Goal: Task Accomplishment & Management: Use online tool/utility

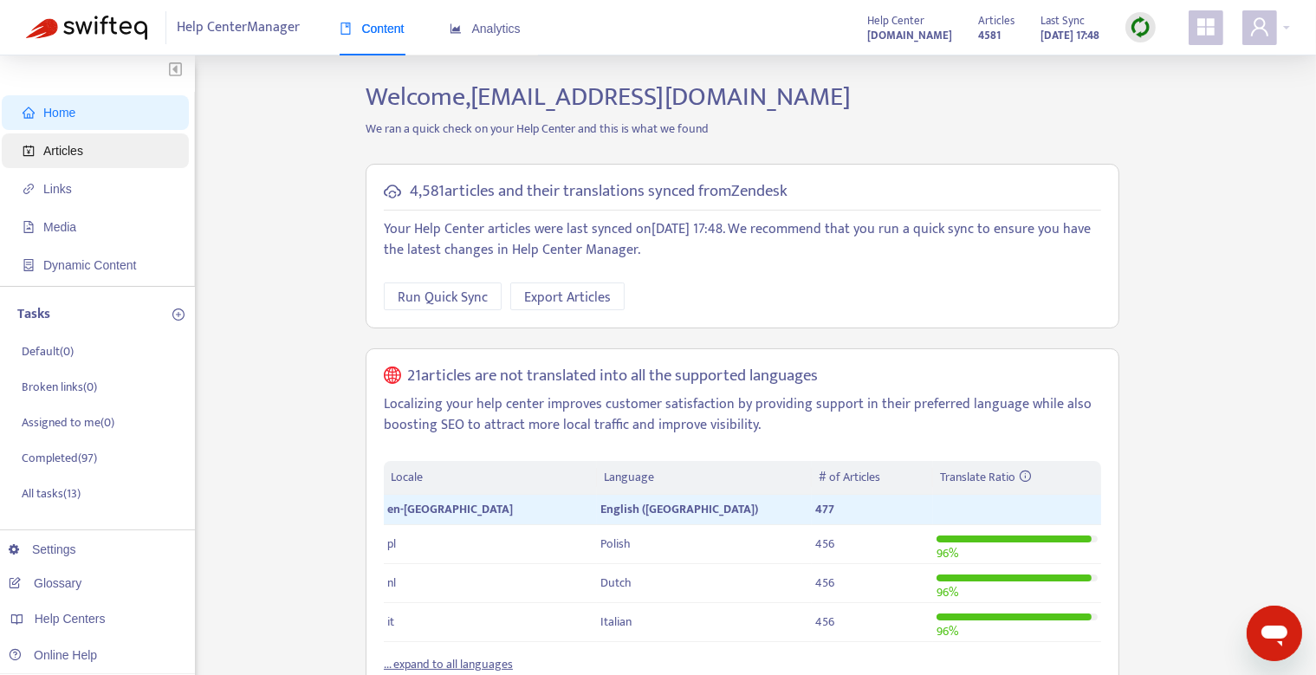
click at [86, 147] on span "Articles" at bounding box center [99, 150] width 152 height 35
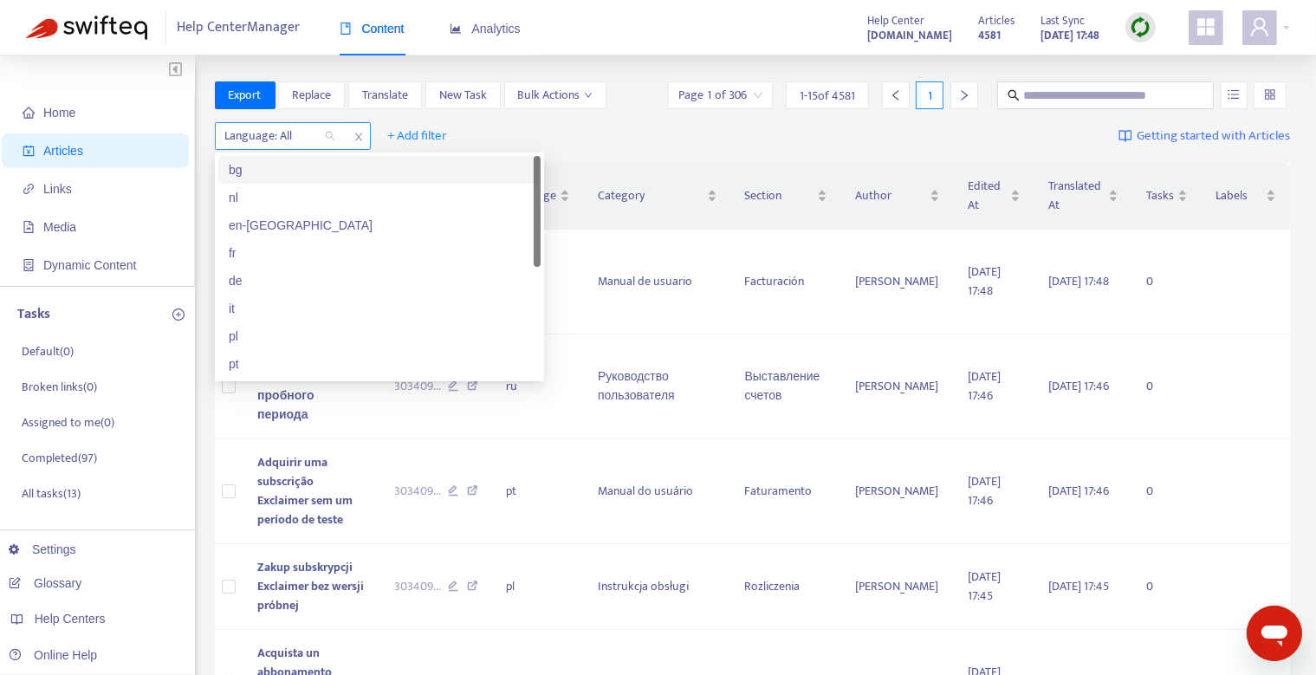
click at [341, 133] on div "Language: All" at bounding box center [280, 136] width 129 height 26
click at [301, 224] on div "en-[GEOGRAPHIC_DATA]" at bounding box center [379, 225] width 301 height 19
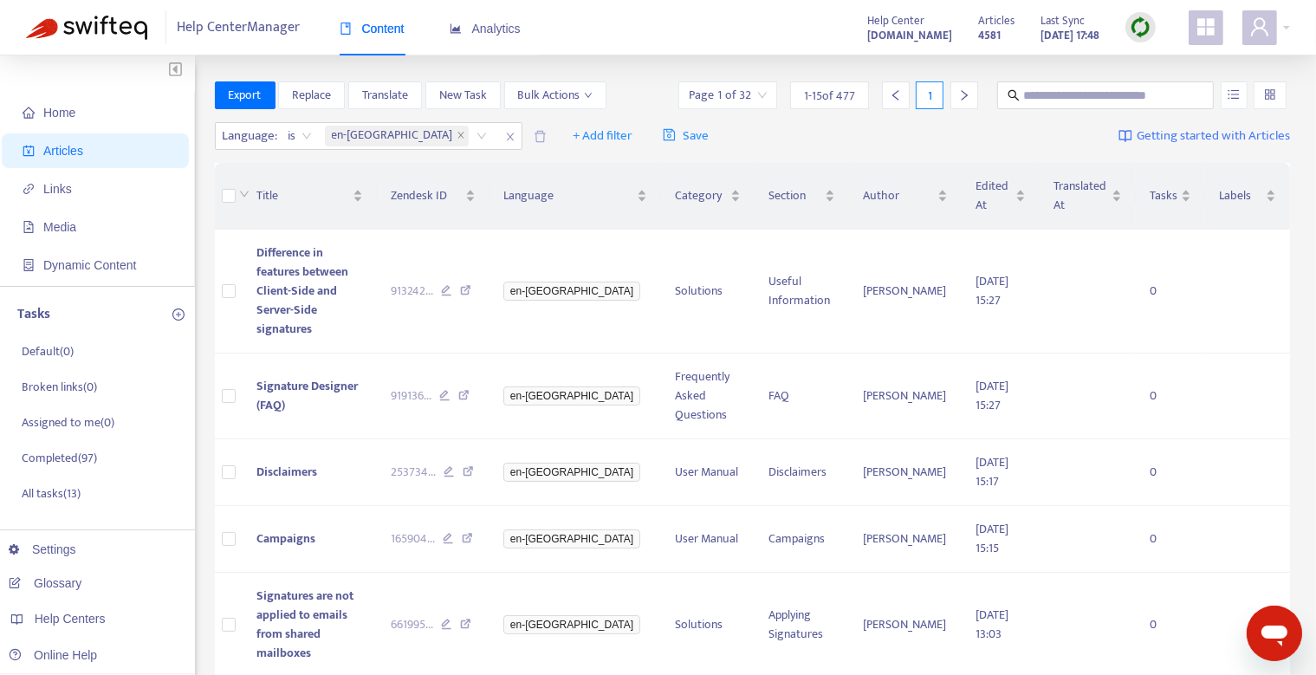
click at [972, 147] on div "Language : is en-gb + Add filter Save Getting started with Articles" at bounding box center [753, 136] width 1076 height 41
click at [1144, 26] on img at bounding box center [1141, 27] width 22 height 22
click at [1183, 71] on link "Quick Sync" at bounding box center [1176, 63] width 74 height 20
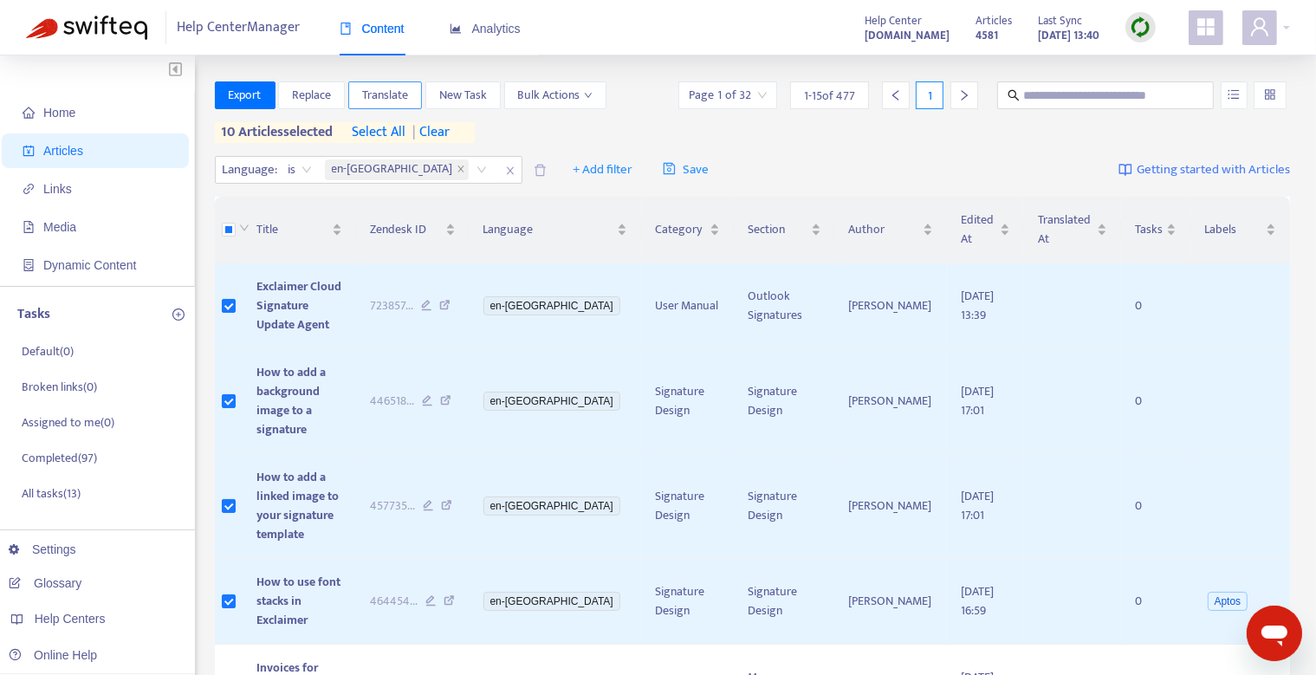
click at [403, 102] on span "Translate" at bounding box center [385, 95] width 46 height 19
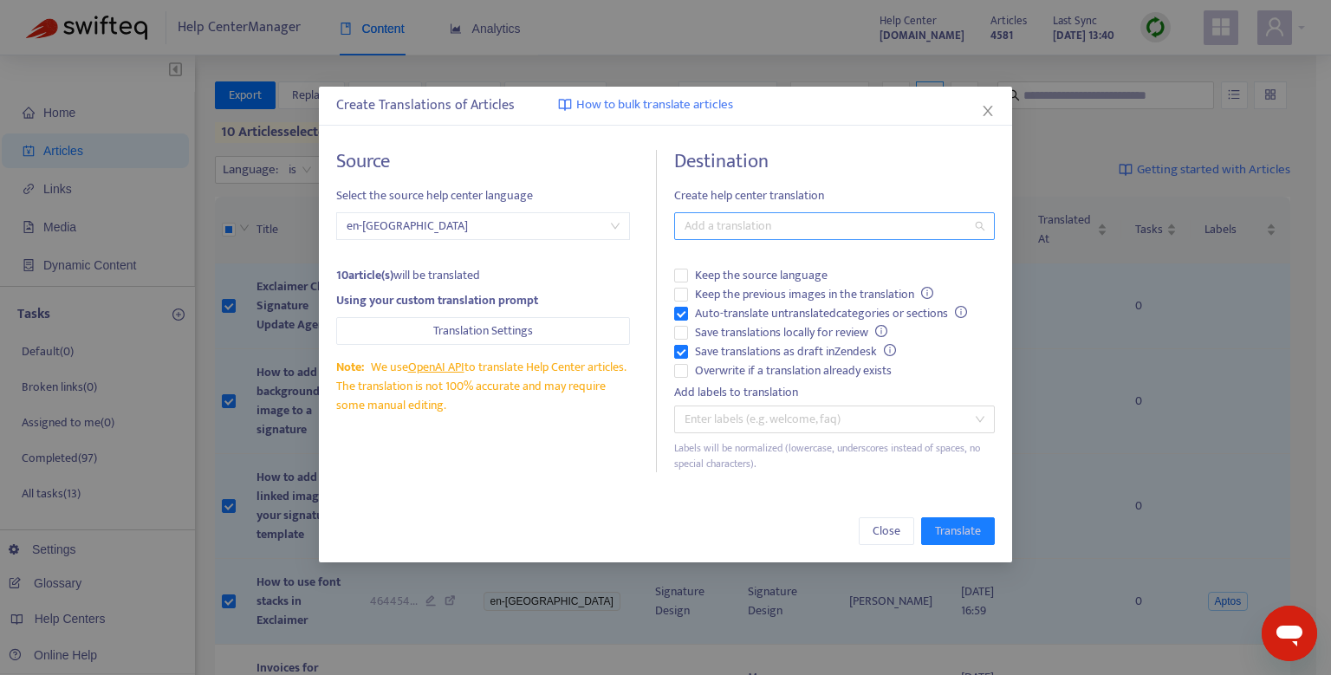
click at [774, 236] on div "Add a translation" at bounding box center [834, 226] width 321 height 28
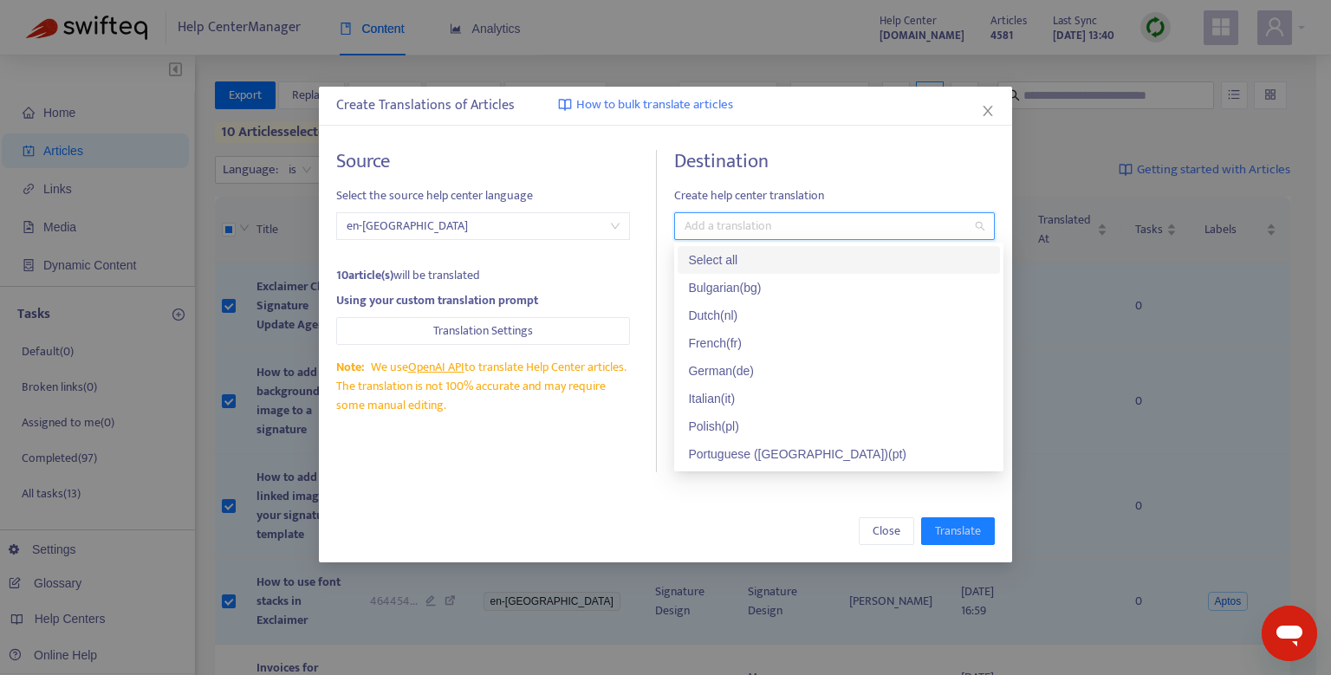
click at [726, 265] on div "Select all" at bounding box center [838, 259] width 301 height 19
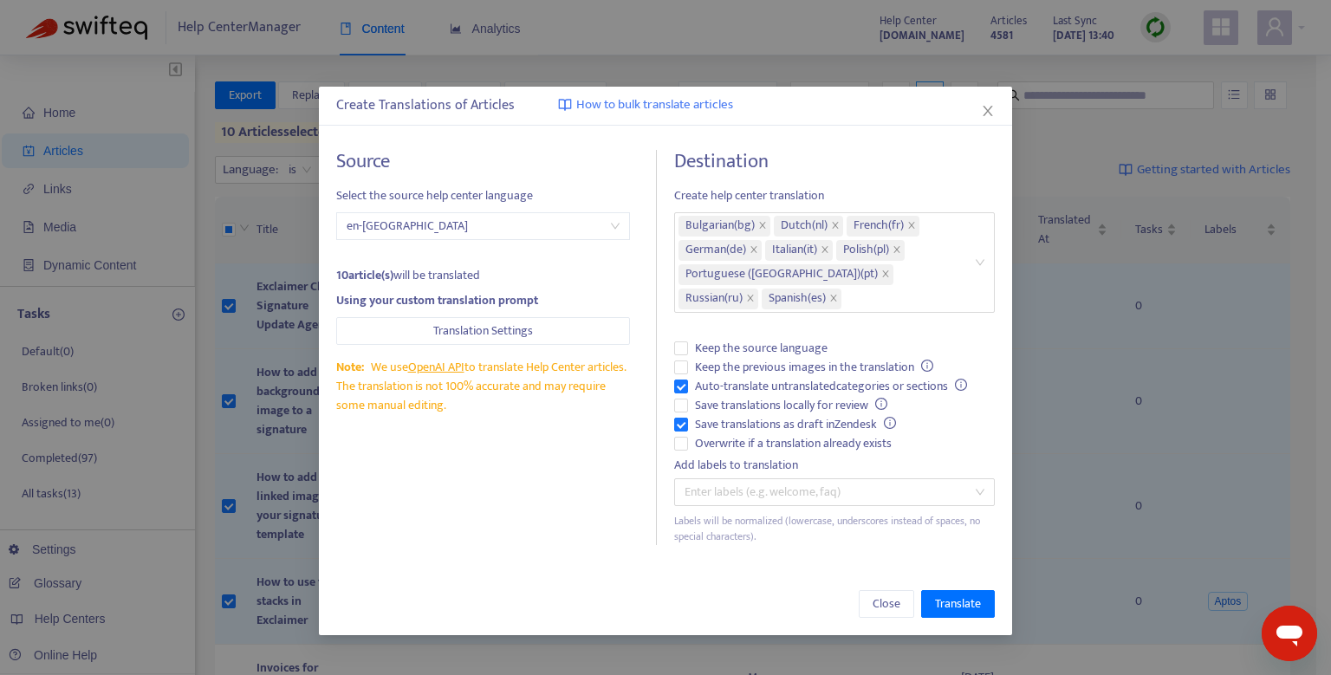
click at [781, 586] on div "Close Translate" at bounding box center [665, 604] width 693 height 62
click at [945, 598] on span "Translate" at bounding box center [958, 603] width 46 height 19
